Goal: Task Accomplishment & Management: Manage account settings

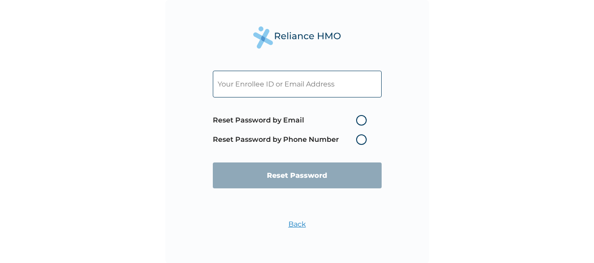
drag, startPoint x: 0, startPoint y: 0, endPoint x: 236, endPoint y: 80, distance: 249.3
click at [236, 80] on input "text" at bounding box center [297, 84] width 169 height 27
paste input "[EMAIL_ADDRESS][DOMAIN_NAME]"
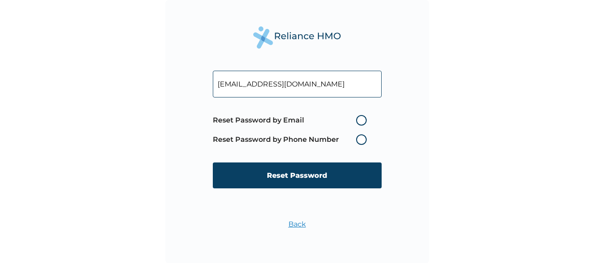
type input "[EMAIL_ADDRESS][DOMAIN_NAME]"
click at [359, 118] on label "Reset Password by Email" at bounding box center [292, 120] width 158 height 11
click at [358, 118] on input "Reset Password by Email" at bounding box center [351, 120] width 14 height 14
radio input "true"
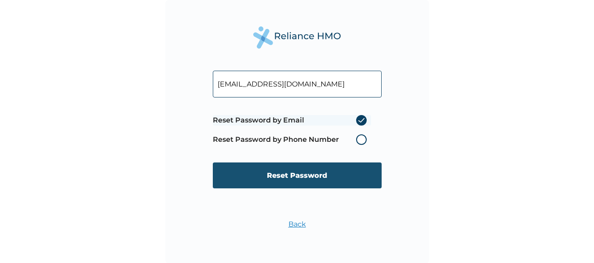
click at [302, 177] on input "Reset Password" at bounding box center [297, 176] width 169 height 26
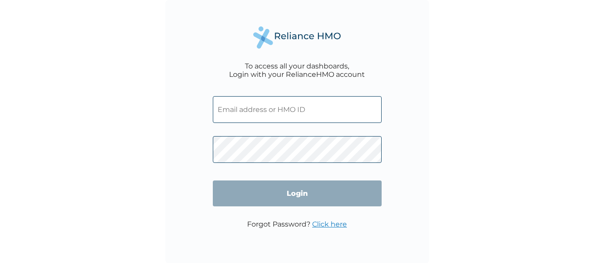
click at [339, 225] on link "Click here" at bounding box center [329, 224] width 35 height 8
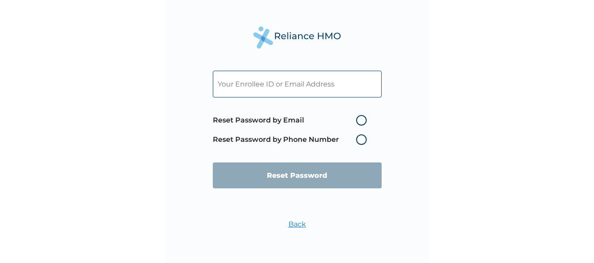
click at [244, 85] on input "text" at bounding box center [297, 84] width 169 height 27
paste input "alextemitope@bukkahut.com"
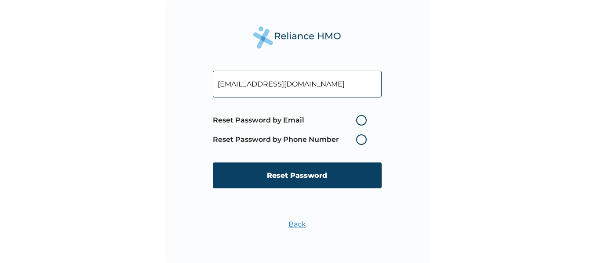
type input "alextemitope@bukkahut.com"
click at [363, 117] on label "Reset Password by Email" at bounding box center [292, 120] width 158 height 11
click at [358, 117] on input "Reset Password by Email" at bounding box center [351, 120] width 14 height 14
radio input "true"
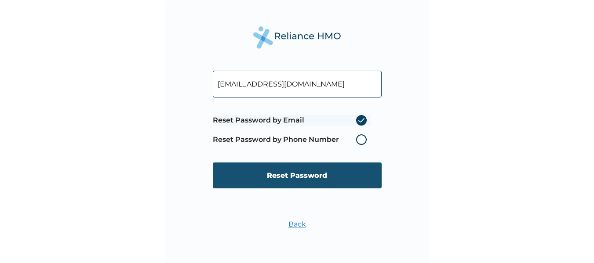
click at [299, 179] on input "Reset Password" at bounding box center [297, 176] width 169 height 26
